Goal: Task Accomplishment & Management: Use online tool/utility

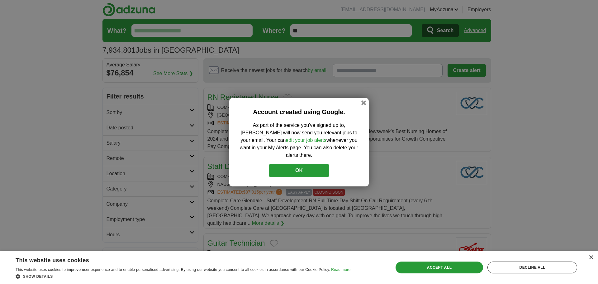
click at [316, 170] on button "OK" at bounding box center [299, 170] width 60 height 13
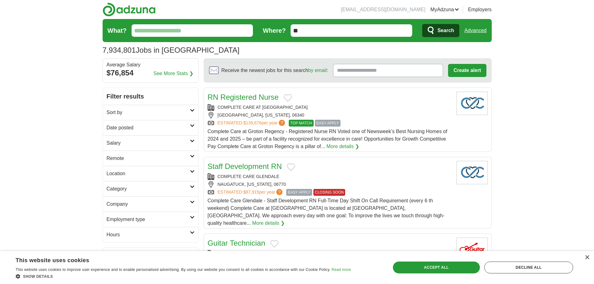
click at [192, 27] on input "What?" at bounding box center [193, 30] width 122 height 12
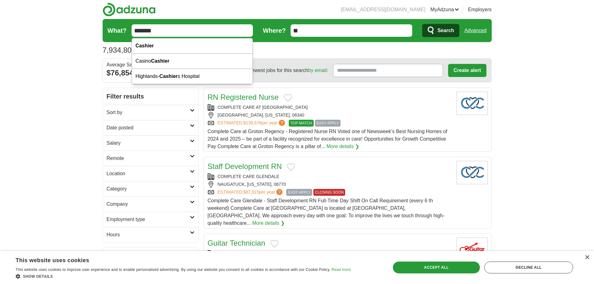
type input "*******"
click at [317, 30] on input "**" at bounding box center [351, 30] width 122 height 12
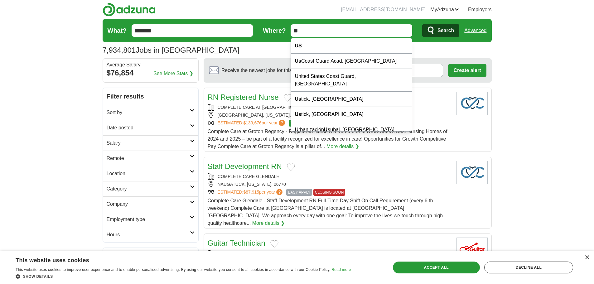
type input "*"
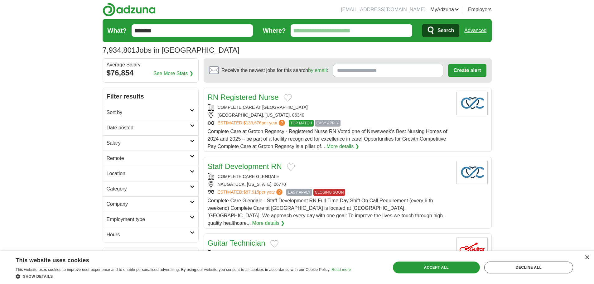
type input "*"
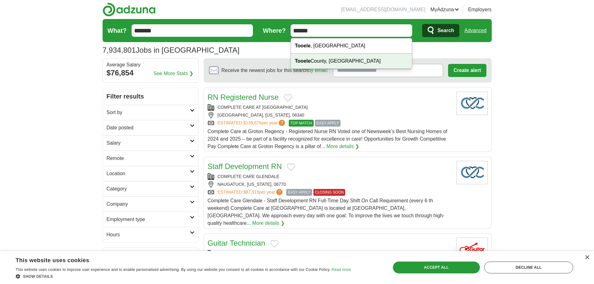
click at [343, 62] on div "[GEOGRAPHIC_DATA], [GEOGRAPHIC_DATA]" at bounding box center [351, 61] width 121 height 15
type input "**********"
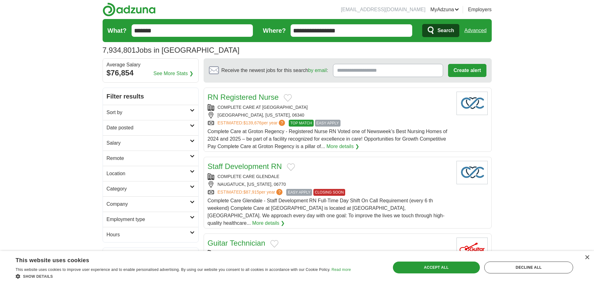
click at [442, 30] on span "Search" at bounding box center [445, 30] width 17 height 12
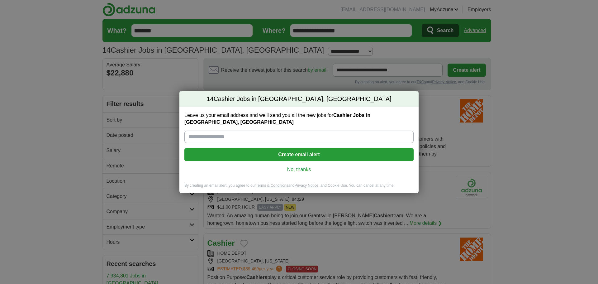
click at [295, 134] on input "Leave us your email address and we'll send you all the new jobs for Cashier Job…" at bounding box center [299, 137] width 229 height 12
type input "**********"
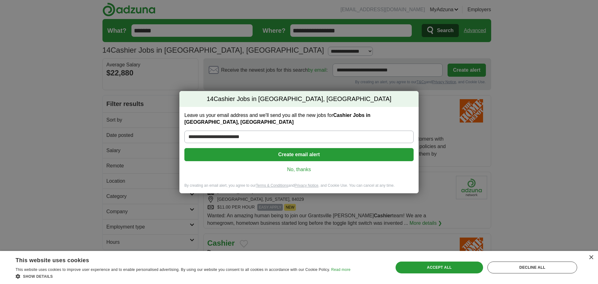
click at [317, 157] on button "Create email alert" at bounding box center [299, 154] width 229 height 13
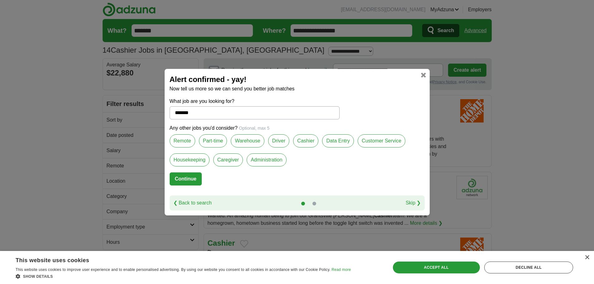
click at [216, 143] on label "Part-time" at bounding box center [213, 140] width 28 height 13
click at [193, 157] on label "Housekeeping" at bounding box center [190, 159] width 40 height 13
click at [181, 140] on label "Remote" at bounding box center [183, 140] width 26 height 13
click at [383, 144] on label "Customer Service" at bounding box center [382, 140] width 48 height 13
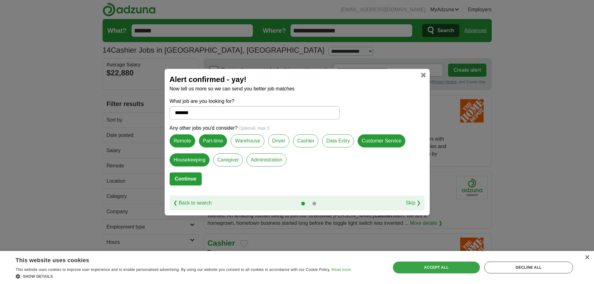
click at [451, 265] on div "Accept all" at bounding box center [436, 268] width 87 height 12
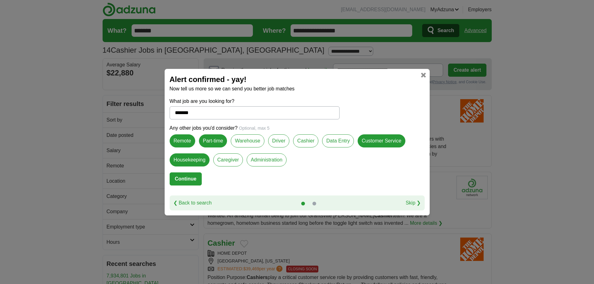
click at [415, 203] on link "Skip ❯" at bounding box center [413, 202] width 15 height 7
select select "*"
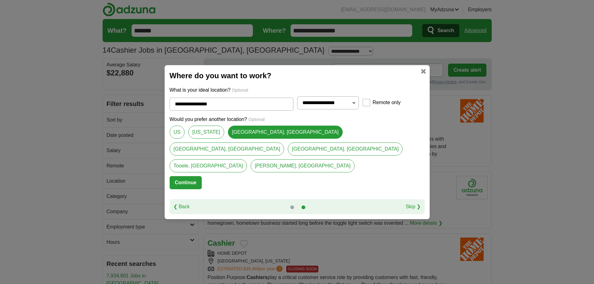
click at [182, 176] on button "Continue" at bounding box center [186, 182] width 32 height 13
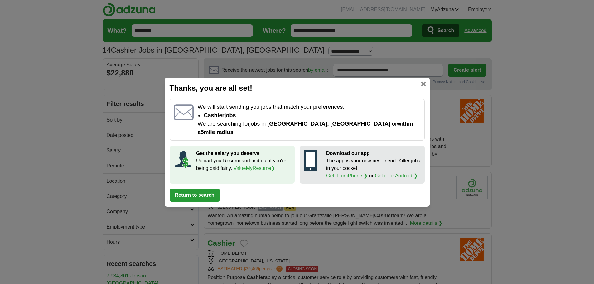
click at [208, 193] on button "Return to search" at bounding box center [195, 195] width 50 height 13
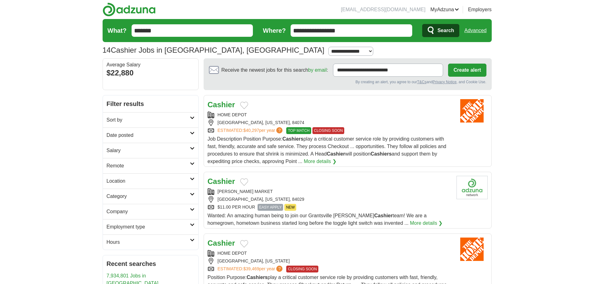
click at [319, 162] on link "More details ❯" at bounding box center [320, 161] width 33 height 7
